Goal: Information Seeking & Learning: Find specific fact

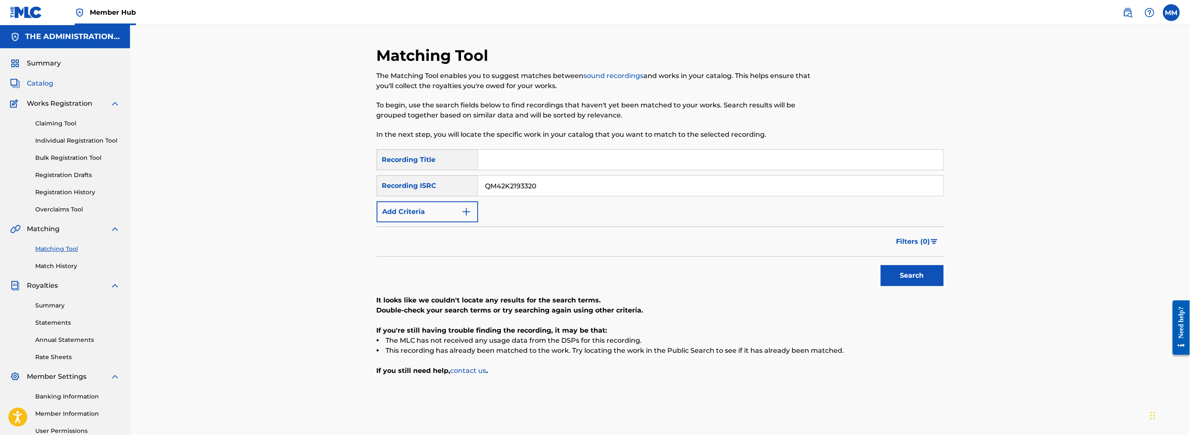
click at [50, 88] on div "Summary Catalog Works Registration Claiming Tool Individual Registration Tool B…" at bounding box center [65, 264] width 130 height 432
click at [48, 86] on span "Catalog" at bounding box center [40, 83] width 26 height 10
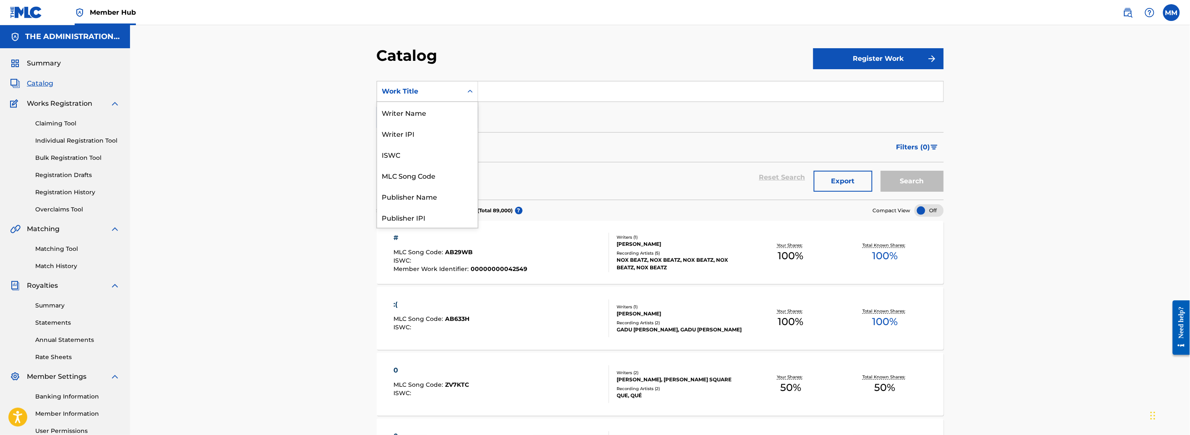
click at [437, 97] on div "Work Title" at bounding box center [420, 91] width 86 height 16
drag, startPoint x: 406, startPoint y: 163, endPoint x: 407, endPoint y: 172, distance: 9.3
click at [406, 169] on div "Writer Name Writer IPI ISWC MLC Song Code Publisher Name Publisher IPI MLC Publ…" at bounding box center [427, 165] width 101 height 126
click at [407, 173] on div "MLC Song Code" at bounding box center [427, 175] width 101 height 21
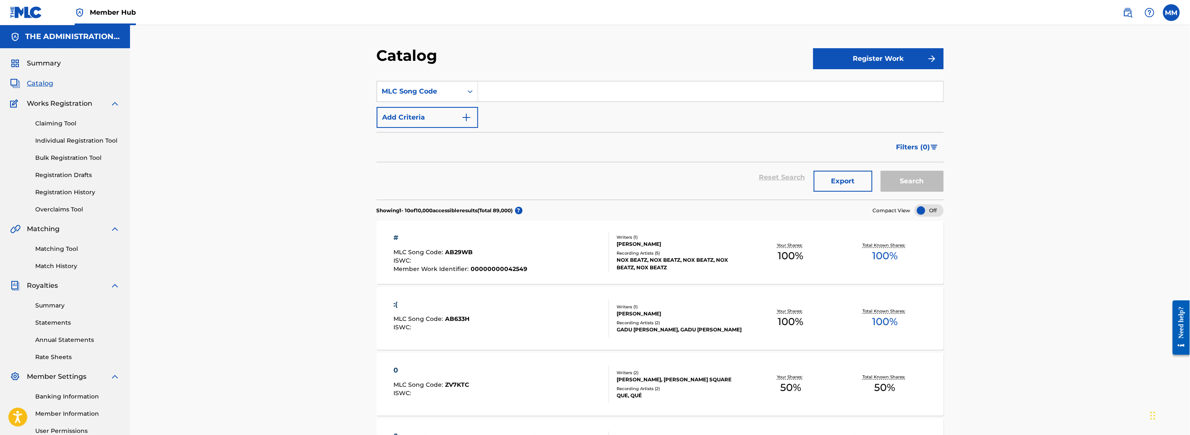
click at [504, 98] on input "Search Form" at bounding box center [710, 91] width 465 height 20
paste input "LA09MQ"
type input "LA09MQ"
click at [929, 190] on button "Search" at bounding box center [912, 181] width 63 height 21
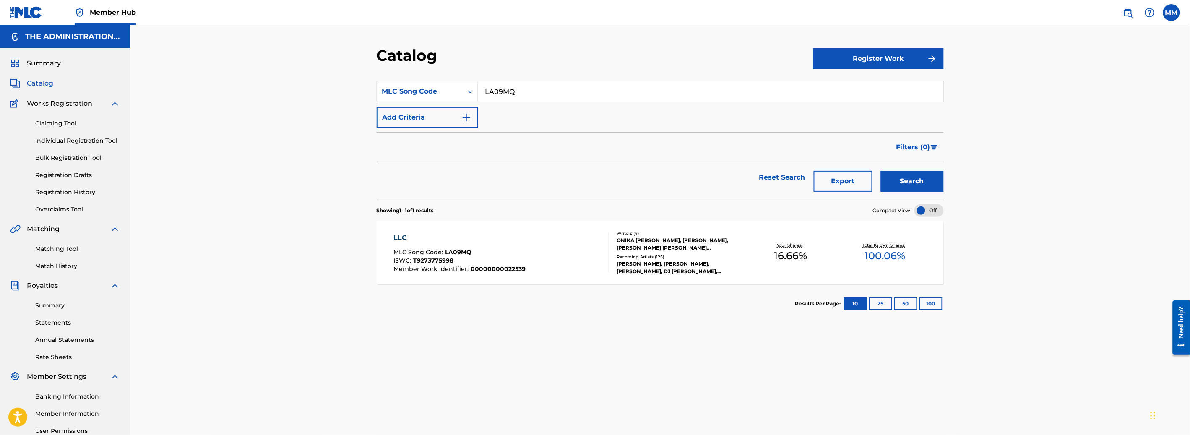
click at [574, 242] on div "LLC MLC Song Code : LA09MQ ISWC : T9273775998 Member Work Identifier : 00000000…" at bounding box center [501, 252] width 216 height 39
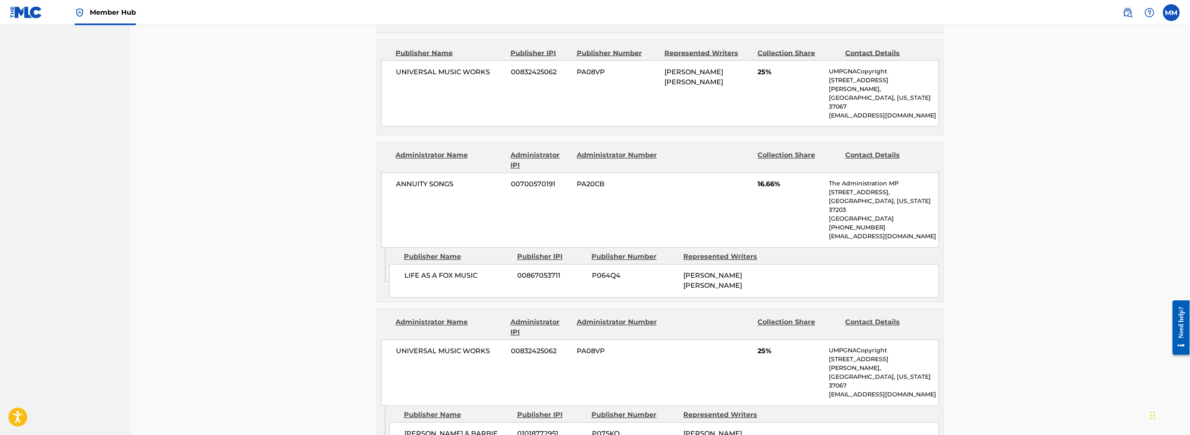
scroll to position [714, 0]
